Goal: Transaction & Acquisition: Purchase product/service

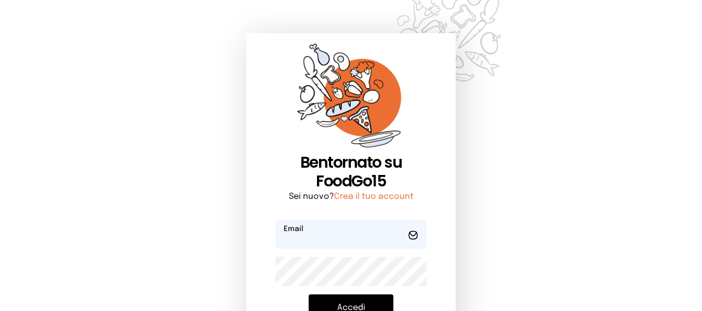
type input "**********"
click at [362, 299] on button "Accedi" at bounding box center [351, 308] width 85 height 27
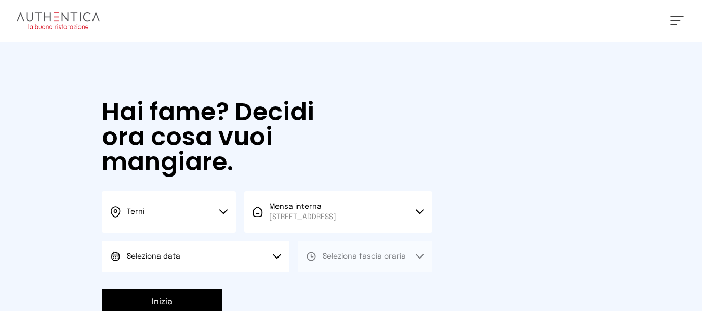
click at [245, 263] on button "Seleziona data" at bounding box center [196, 256] width 188 height 31
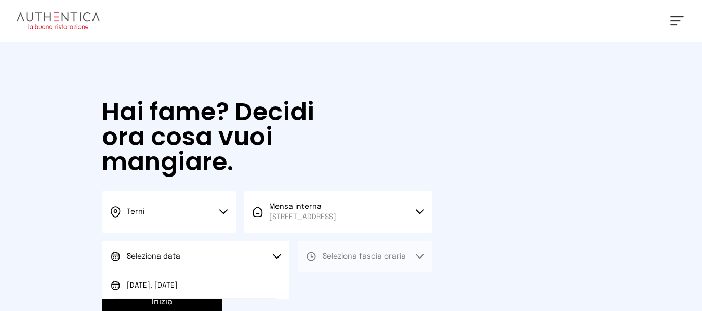
drag, startPoint x: 235, startPoint y: 288, endPoint x: 322, endPoint y: 256, distance: 92.6
click at [248, 282] on li "[DATE], [DATE]" at bounding box center [196, 285] width 188 height 27
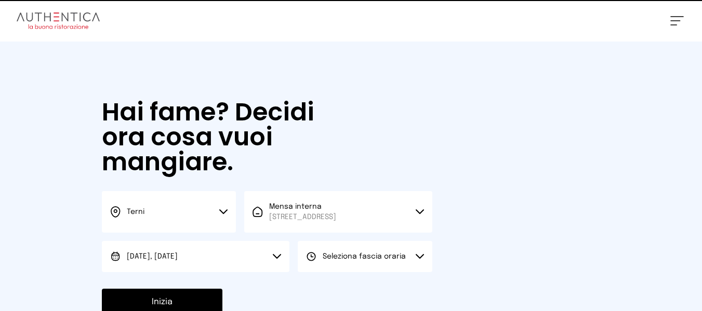
click at [333, 252] on span "Seleziona fascia oraria" at bounding box center [364, 257] width 83 height 10
click at [316, 289] on icon at bounding box center [311, 286] width 10 height 10
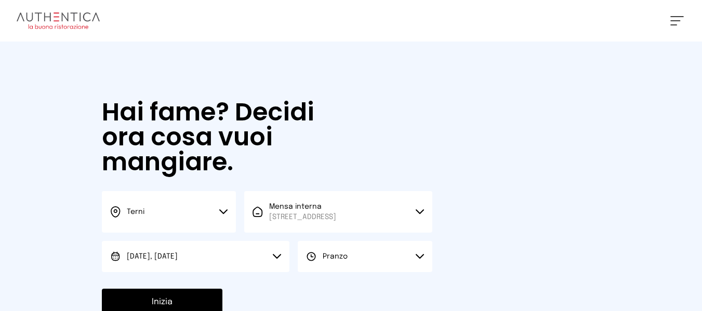
click at [200, 298] on button "Inizia" at bounding box center [162, 302] width 121 height 27
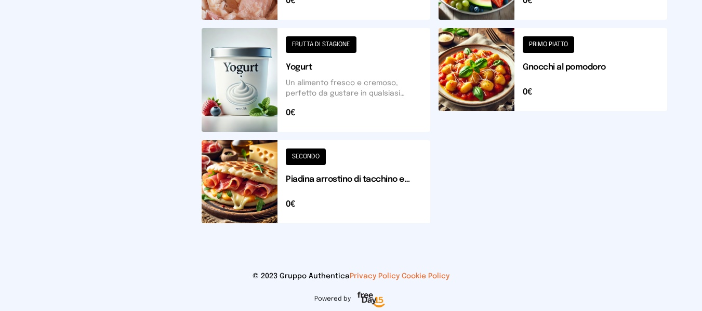
scroll to position [529, 0]
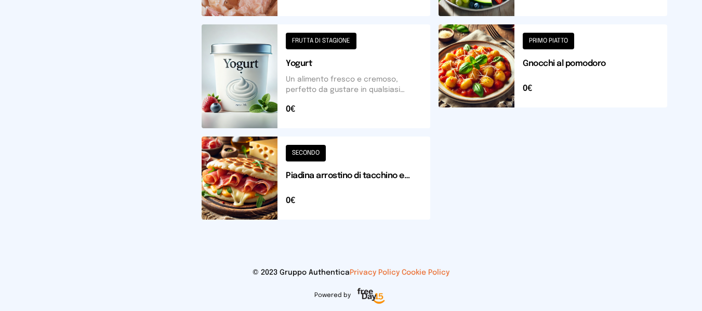
click at [394, 195] on button at bounding box center [316, 178] width 229 height 83
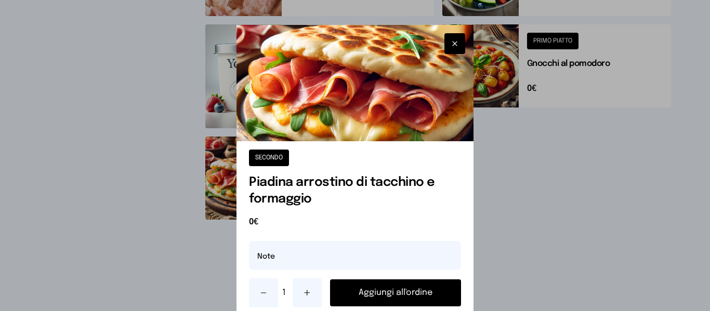
click at [394, 286] on button "Aggiungi all'ordine" at bounding box center [395, 293] width 130 height 27
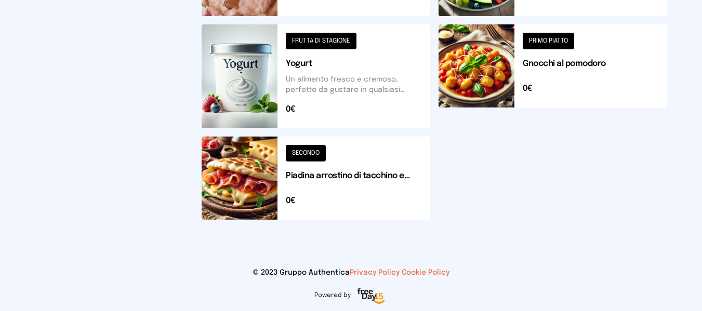
click at [530, 69] on button at bounding box center [553, 76] width 229 height 104
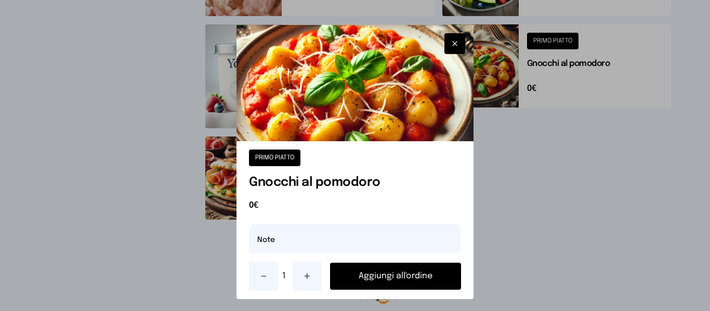
click at [453, 278] on button "Aggiungi all'ordine" at bounding box center [395, 276] width 130 height 27
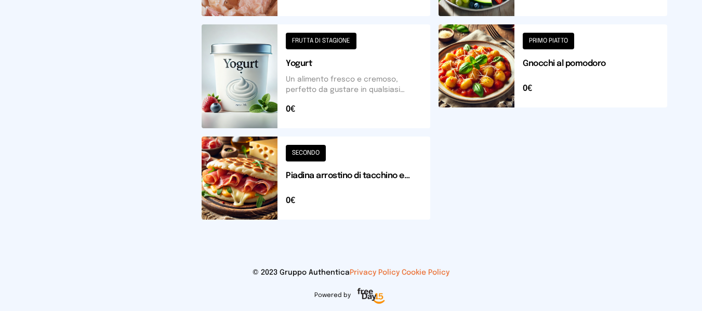
click at [409, 177] on button at bounding box center [316, 178] width 229 height 83
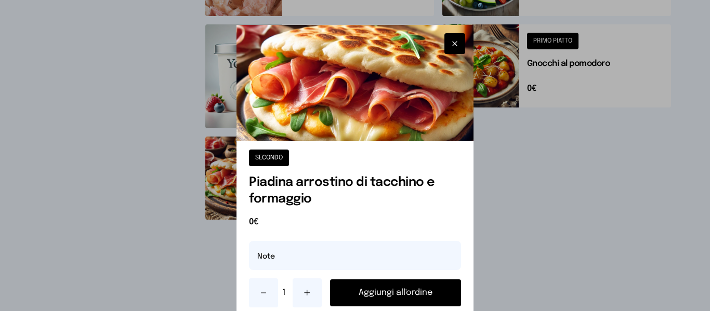
click at [380, 281] on button "Aggiungi all'ordine" at bounding box center [395, 293] width 130 height 27
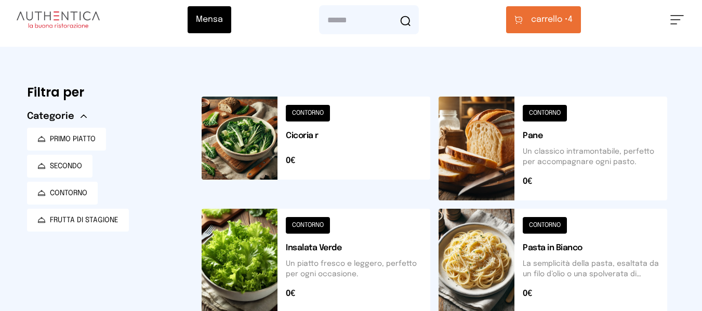
scroll to position [0, 0]
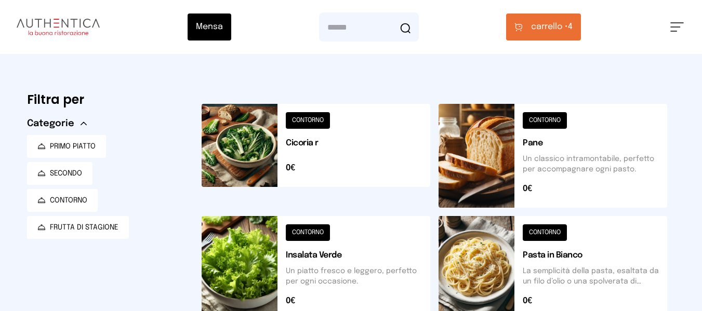
click at [537, 29] on span "carrello •" at bounding box center [549, 27] width 37 height 12
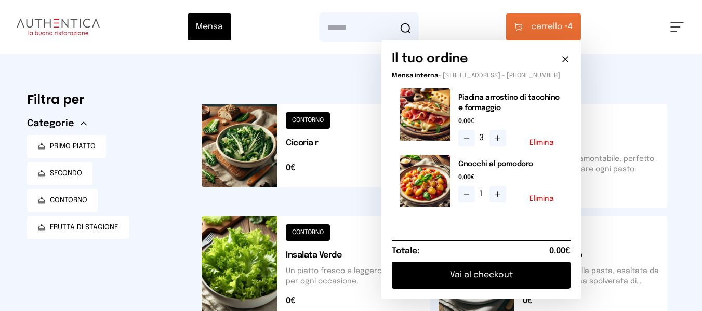
drag, startPoint x: 536, startPoint y: 303, endPoint x: 534, endPoint y: 296, distance: 7.7
click at [535, 299] on div "Il tuo ordine Mensa interna - [STREET_ADDRESS] - [PHONE_NUMBER] Piadina arrosti…" at bounding box center [482, 170] width 200 height 259
drag, startPoint x: 534, startPoint y: 293, endPoint x: 534, endPoint y: 284, distance: 8.8
click at [534, 289] on button "Vai al checkout" at bounding box center [481, 275] width 179 height 27
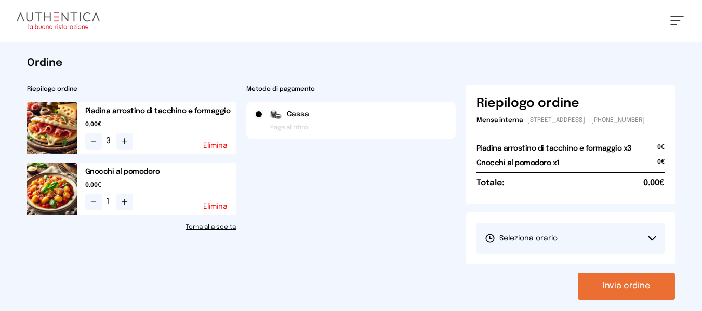
click at [541, 244] on span "Seleziona orario" at bounding box center [521, 238] width 73 height 10
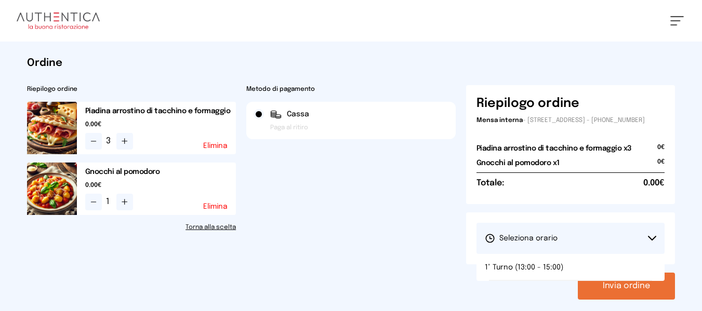
click at [533, 295] on div at bounding box center [351, 155] width 702 height 311
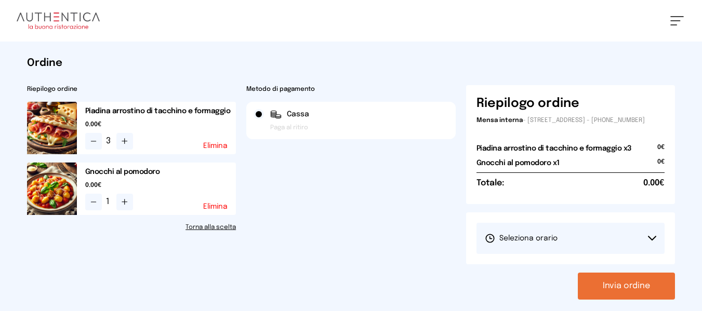
click at [536, 281] on div "Invia ordine" at bounding box center [570, 286] width 209 height 27
click at [561, 253] on button "Seleziona orario" at bounding box center [571, 238] width 189 height 31
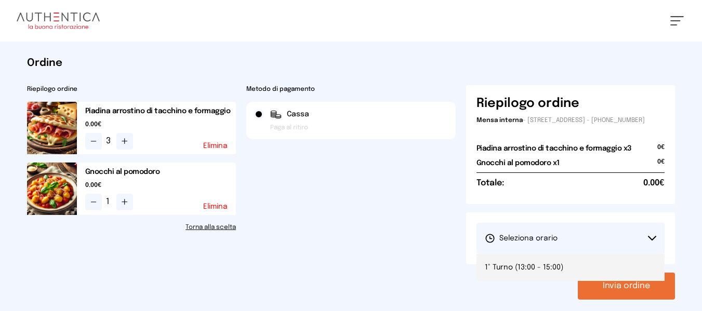
click at [553, 266] on li "1° Turno (13:00 - 15:00)" at bounding box center [571, 267] width 189 height 27
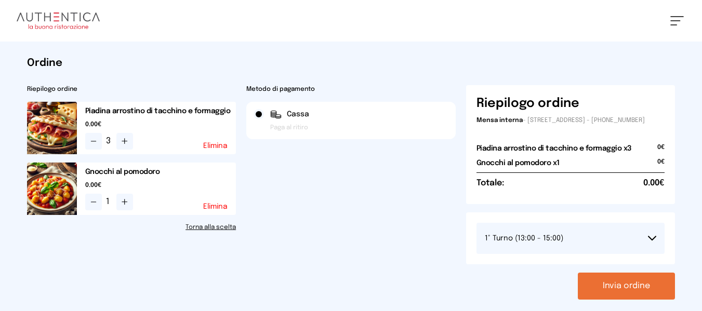
click at [595, 296] on button "Invia ordine" at bounding box center [626, 286] width 97 height 27
